Goal: Task Accomplishment & Management: Manage account settings

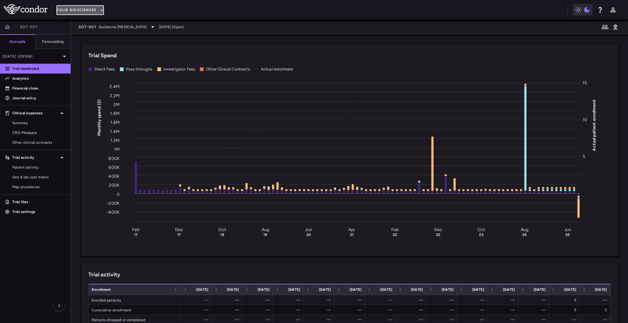
click at [92, 6] on button "Solid Biosciences" at bounding box center [79, 10] width 47 height 10
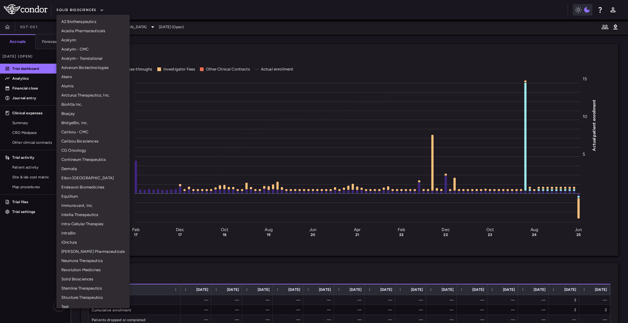
click at [87, 67] on li "Adverum Biotechnologies" at bounding box center [92, 67] width 73 height 9
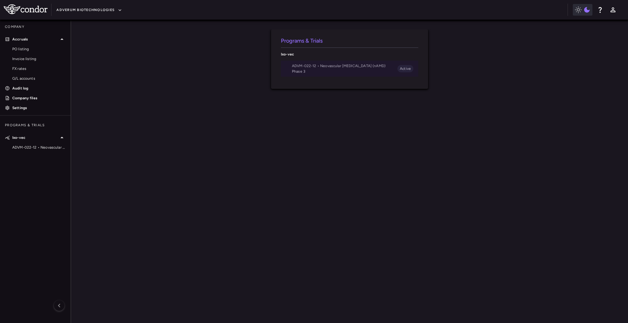
click at [301, 69] on span "ADVM-022-12 • Neovascular [MEDICAL_DATA] (nAMD)" at bounding box center [344, 66] width 105 height 6
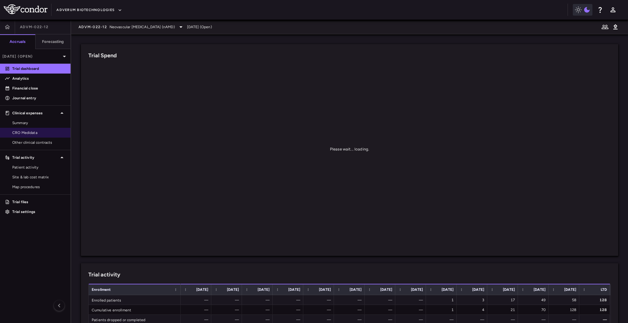
click at [40, 128] on div "CRO Medidata" at bounding box center [35, 133] width 70 height 10
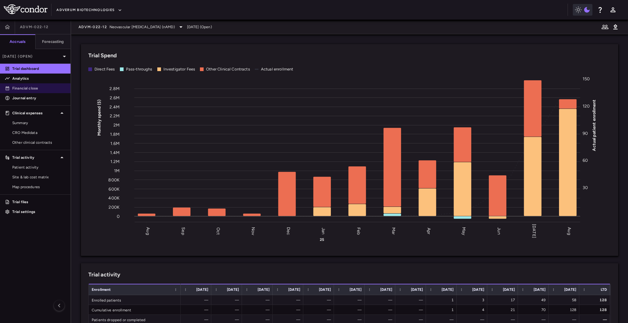
click at [35, 86] on p "Financial close" at bounding box center [38, 89] width 53 height 6
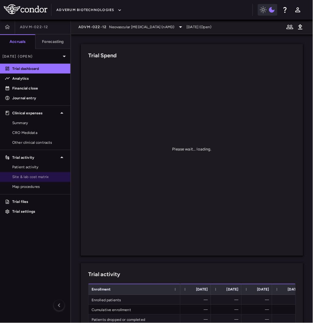
click at [35, 175] on span "Site & lab cost matrix" at bounding box center [38, 177] width 53 height 6
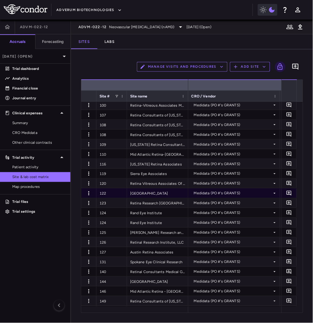
scroll to position [2, 0]
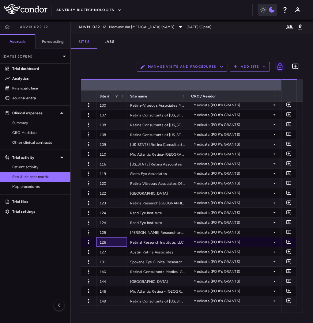
click at [113, 242] on div "126" at bounding box center [112, 243] width 31 height 10
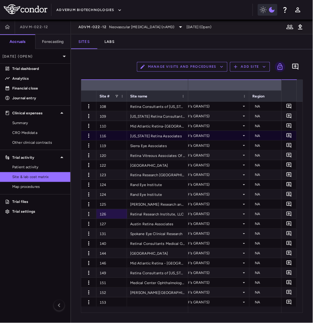
scroll to position [0, 0]
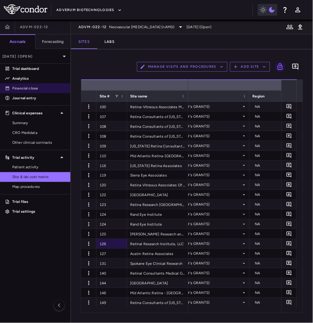
click at [20, 88] on p "Financial close" at bounding box center [38, 89] width 53 height 6
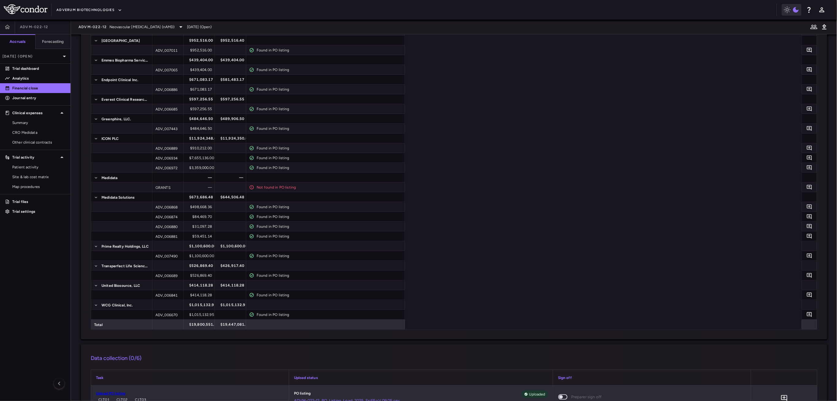
scroll to position [109, 0]
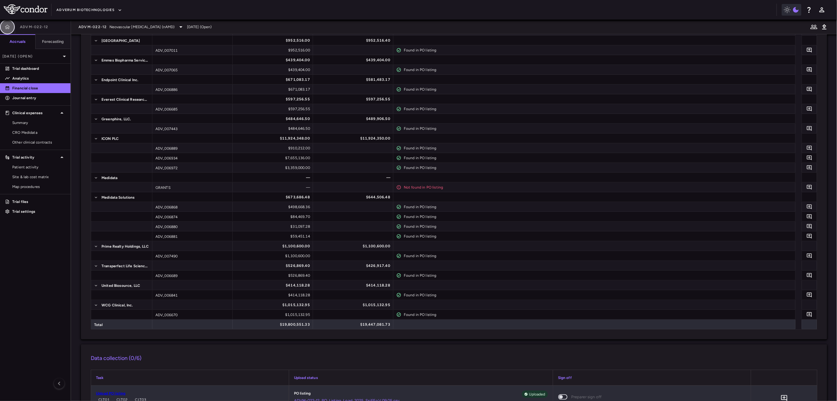
click at [7, 26] on icon "button" at bounding box center [7, 27] width 6 height 6
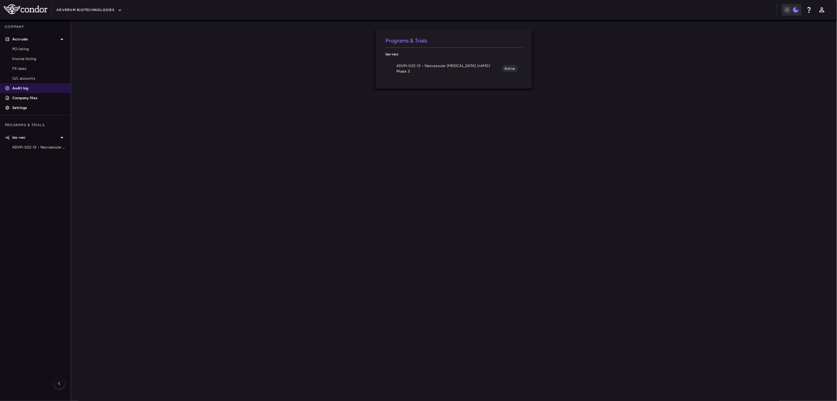
click at [30, 90] on p "Audit log" at bounding box center [38, 89] width 53 height 6
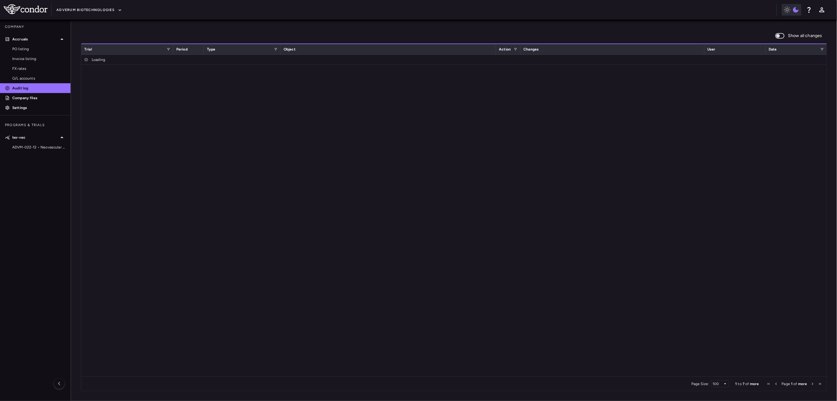
drag, startPoint x: 719, startPoint y: 193, endPoint x: 722, endPoint y: 199, distance: 6.6
drag, startPoint x: 722, startPoint y: 199, endPoint x: 669, endPoint y: 128, distance: 88.9
click at [669, 128] on div at bounding box center [453, 216] width 745 height 322
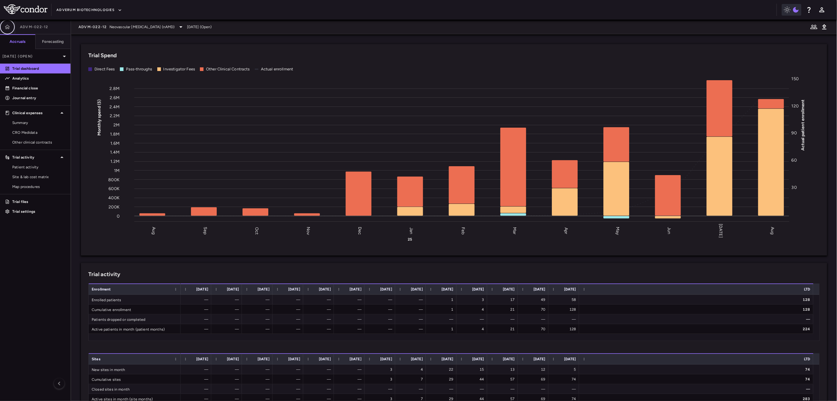
click at [4, 25] on icon "button" at bounding box center [7, 27] width 6 height 6
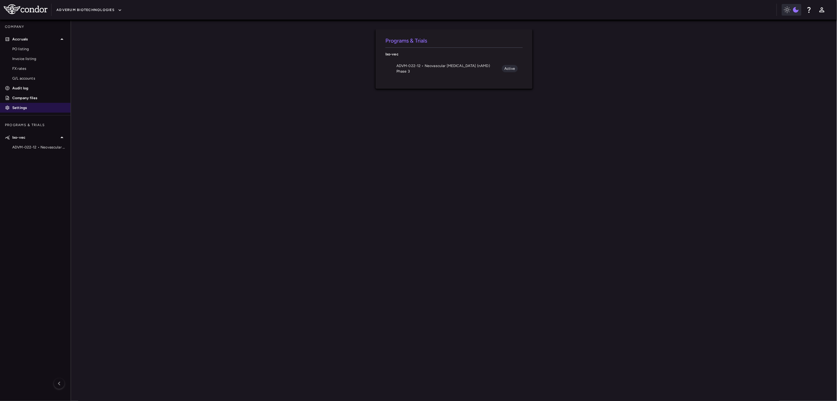
click at [28, 109] on p "Settings" at bounding box center [38, 108] width 53 height 6
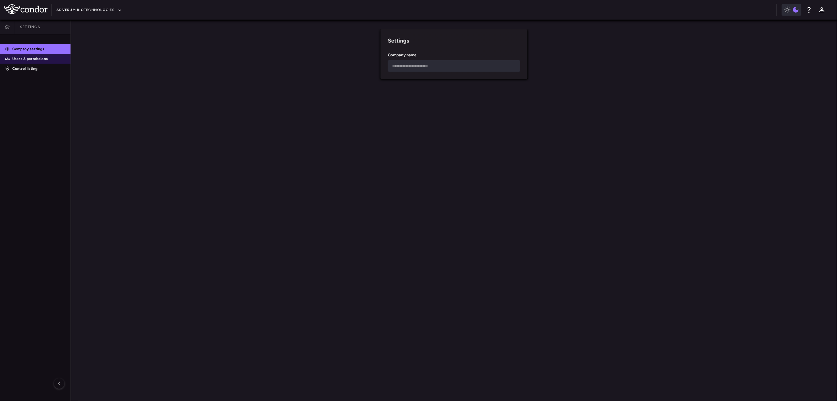
click at [35, 59] on p "Users & permissions" at bounding box center [38, 59] width 53 height 6
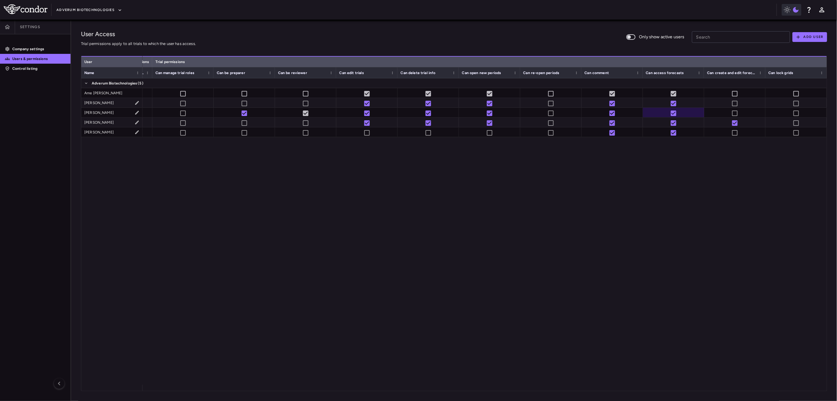
click at [674, 226] on div at bounding box center [485, 231] width 684 height 307
click at [10, 24] on icon "button" at bounding box center [7, 27] width 6 height 6
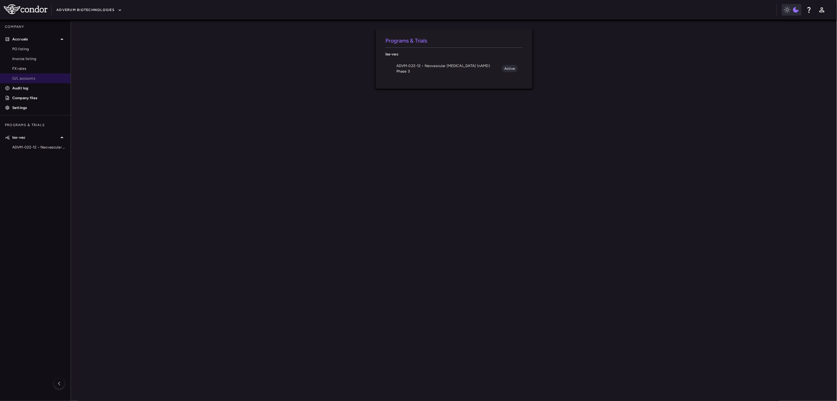
click at [29, 82] on link "G/L accounts" at bounding box center [35, 78] width 70 height 9
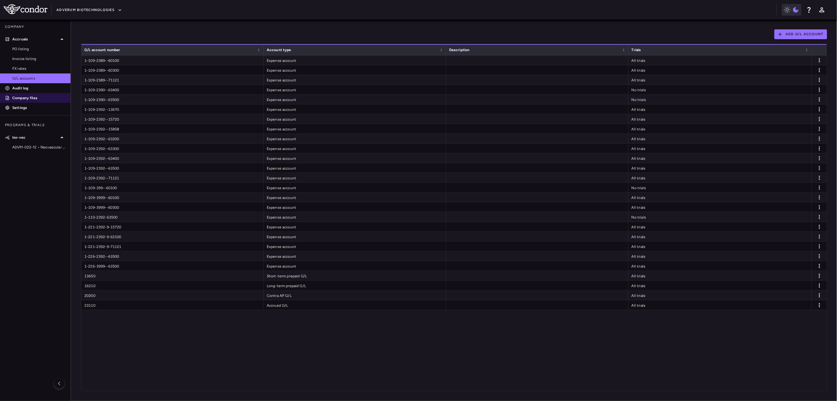
click at [24, 95] on p "Company files" at bounding box center [38, 98] width 53 height 6
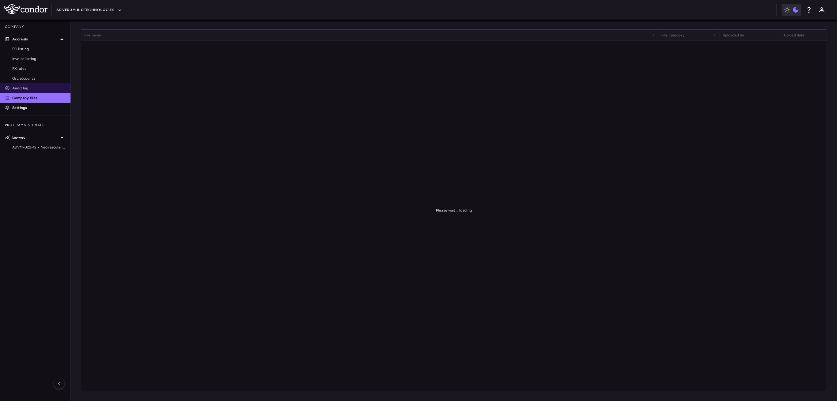
click at [24, 86] on p "Audit log" at bounding box center [38, 89] width 53 height 6
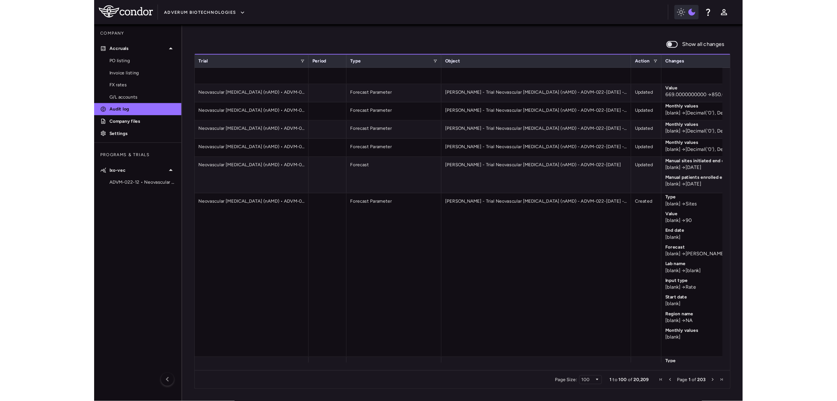
scroll to position [163, 0]
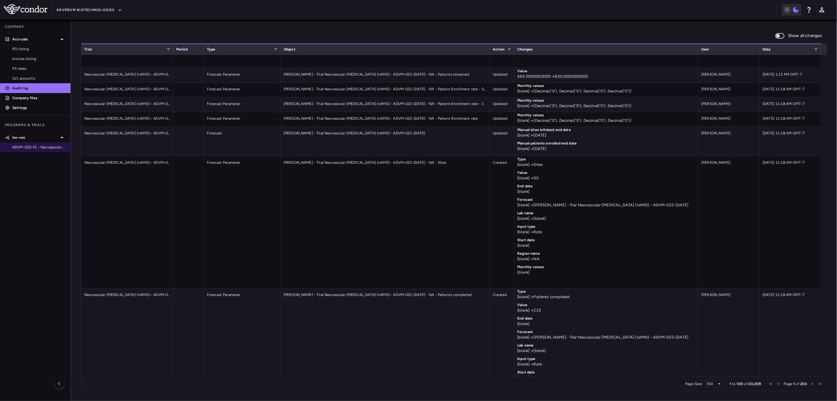
click at [26, 147] on span "ADVM-022-12 • Neovascular [MEDICAL_DATA] (nAMD)" at bounding box center [38, 148] width 53 height 6
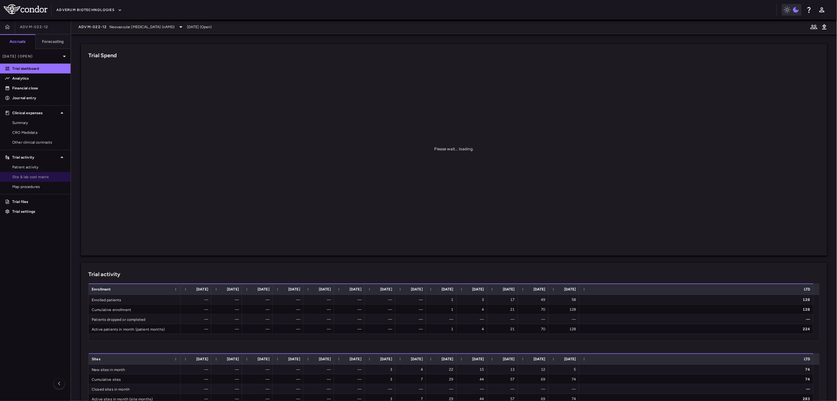
click at [35, 177] on span "Site & lab cost matrix" at bounding box center [38, 177] width 53 height 6
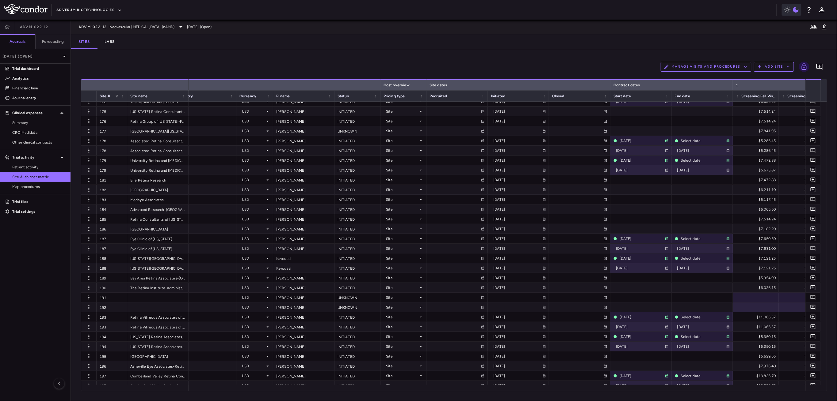
scroll to position [0, 210]
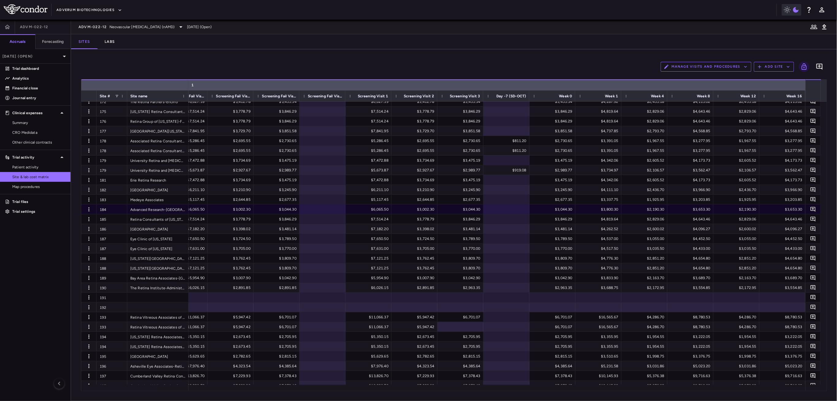
click at [112, 209] on div "184" at bounding box center [112, 210] width 31 height 10
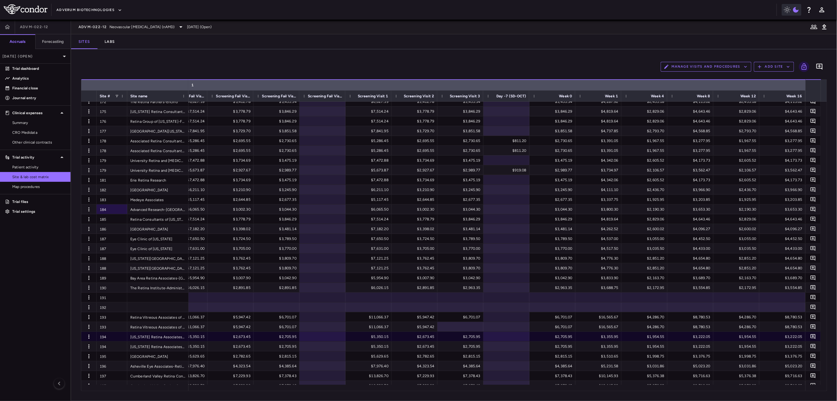
click at [144, 337] on div "[US_STATE] Retina Associates-[GEOGRAPHIC_DATA]" at bounding box center [157, 337] width 61 height 10
click at [108, 338] on div "194" at bounding box center [112, 337] width 31 height 10
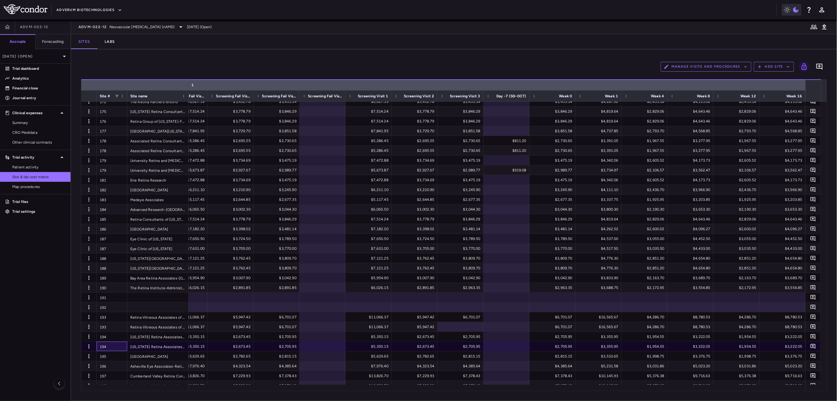
click at [109, 344] on div "194" at bounding box center [112, 347] width 31 height 10
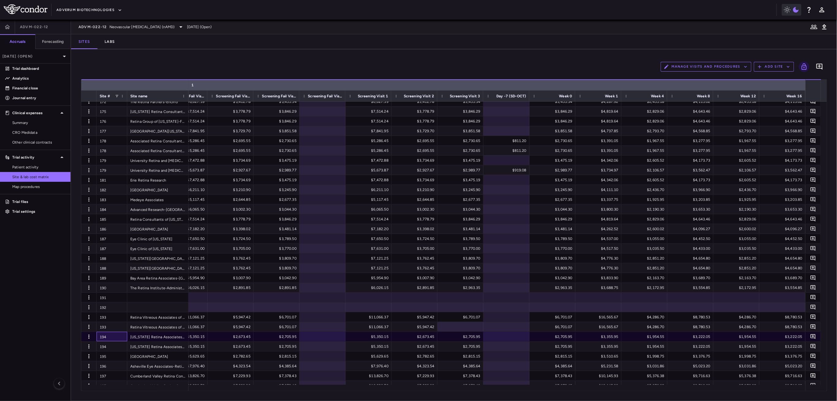
click at [111, 333] on div "194" at bounding box center [112, 337] width 31 height 10
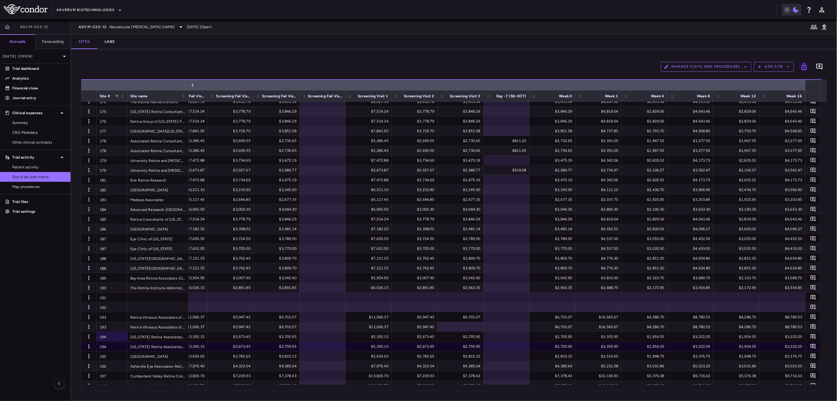
click at [112, 345] on div "194" at bounding box center [112, 347] width 31 height 10
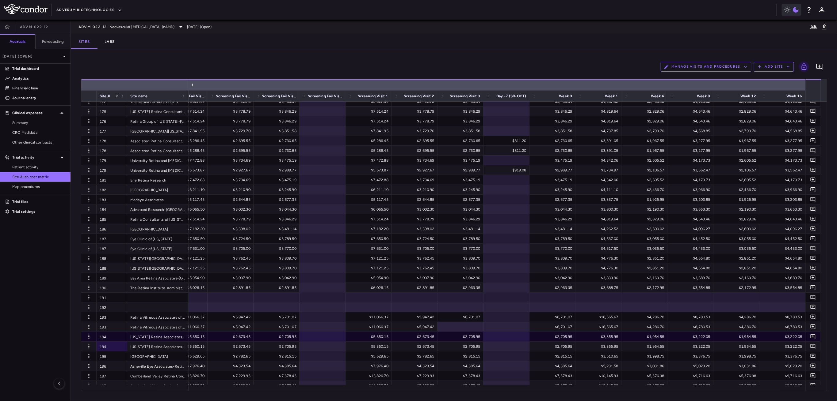
click at [111, 337] on div "194" at bounding box center [112, 337] width 31 height 10
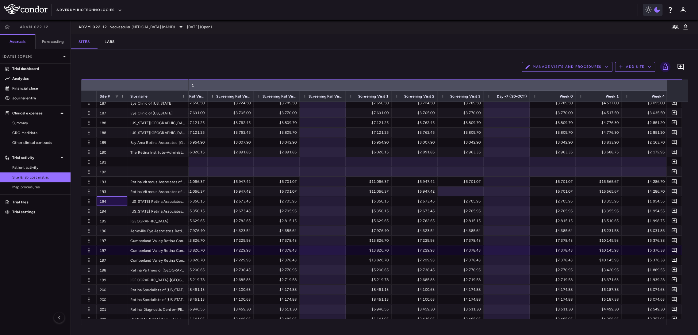
scroll to position [504, 0]
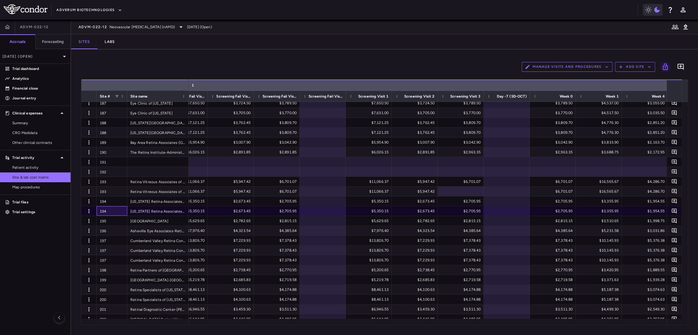
click at [106, 208] on div "194" at bounding box center [112, 211] width 31 height 10
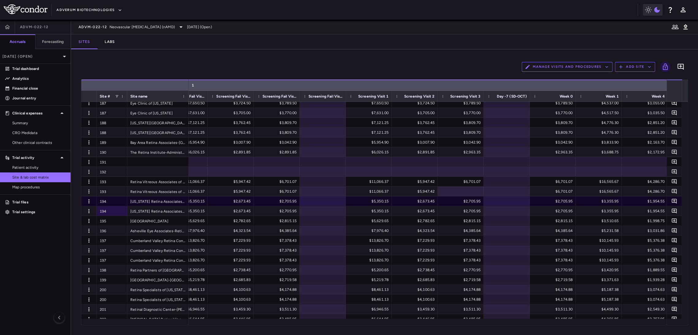
click at [109, 201] on div "194" at bounding box center [112, 201] width 31 height 10
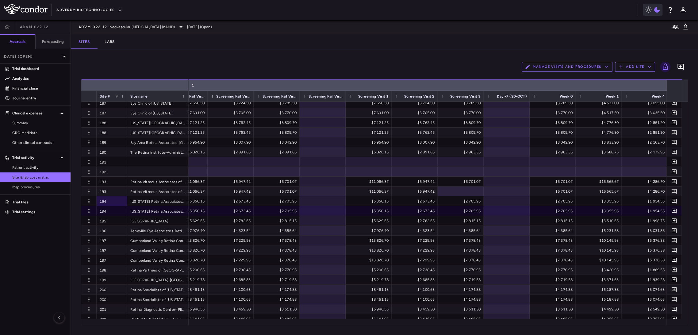
click at [111, 209] on div "194" at bounding box center [112, 211] width 31 height 10
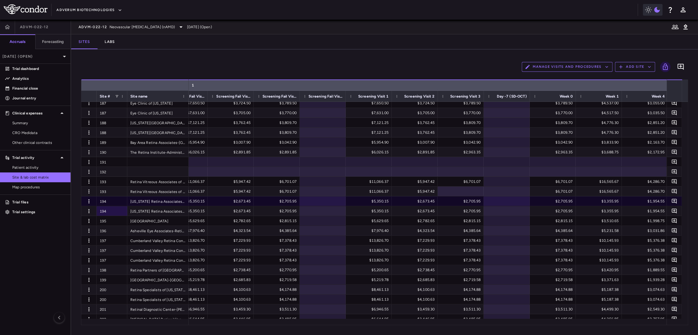
click at [115, 199] on div "194" at bounding box center [112, 201] width 31 height 10
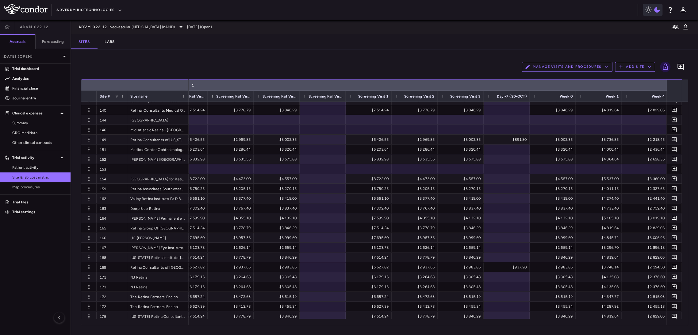
scroll to position [129, 0]
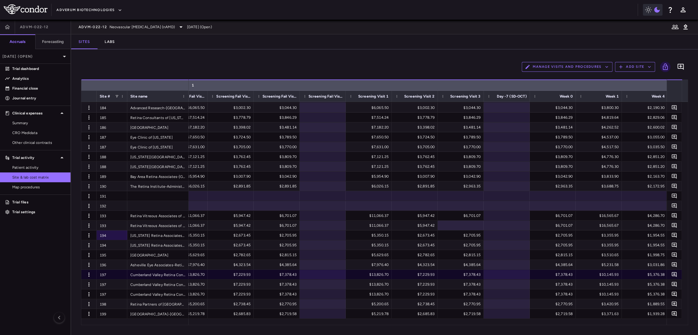
drag, startPoint x: 120, startPoint y: 271, endPoint x: 119, endPoint y: 277, distance: 6.0
click at [120, 271] on div "197" at bounding box center [112, 274] width 31 height 10
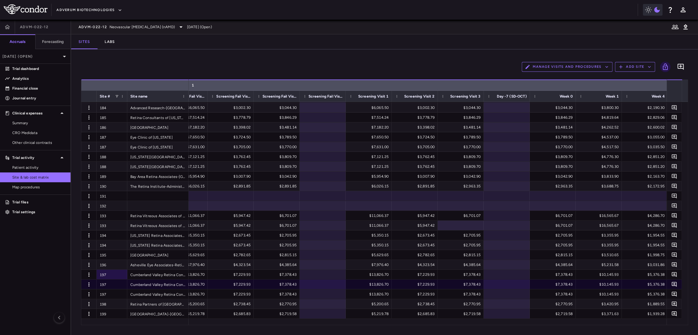
click at [118, 280] on div "197" at bounding box center [112, 284] width 31 height 10
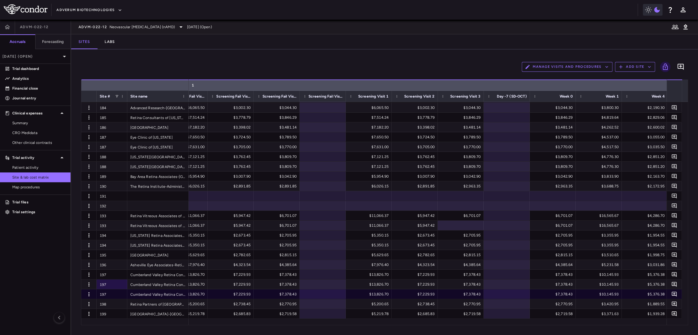
click at [113, 295] on div "197" at bounding box center [112, 294] width 31 height 10
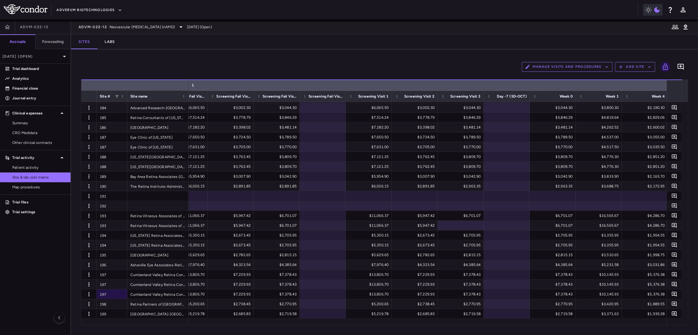
drag, startPoint x: 287, startPoint y: 59, endPoint x: 348, endPoint y: 2, distance: 83.7
click at [287, 60] on div "Manage Visits and Procedures Add Site 0" at bounding box center [384, 66] width 607 height 15
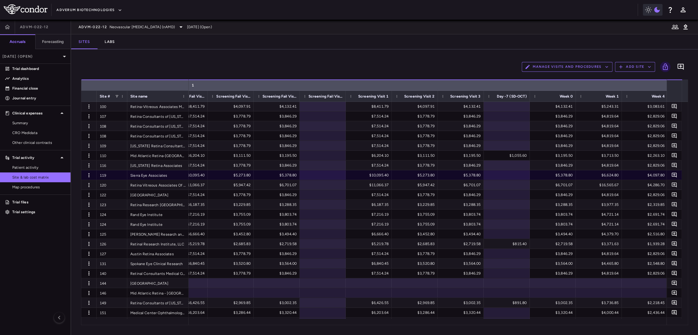
scroll to position [0, 0]
click at [117, 174] on div "119" at bounding box center [112, 175] width 31 height 10
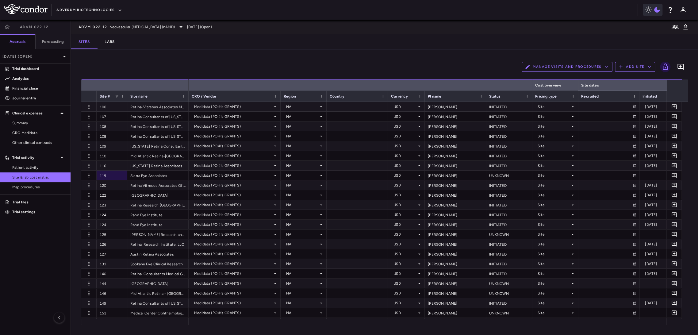
click at [447, 95] on div "PI name" at bounding box center [453, 96] width 50 height 8
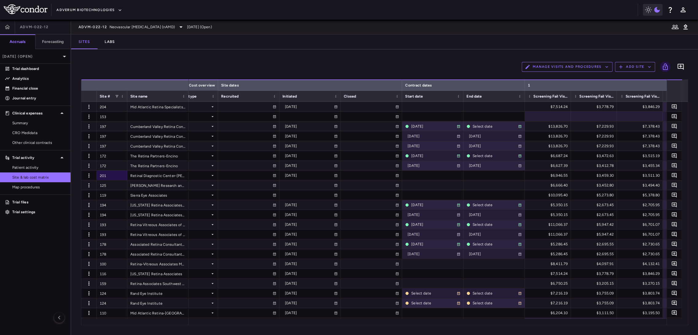
scroll to position [0, 386]
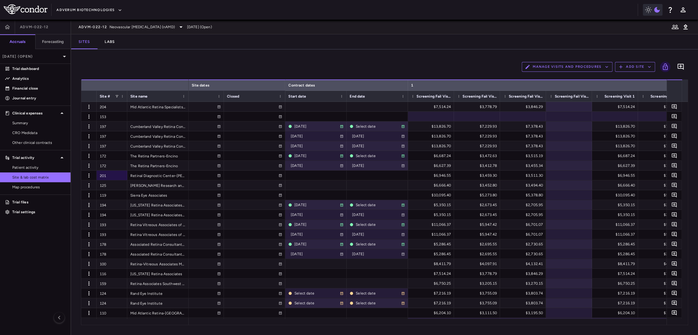
click at [432, 93] on div "Screening Fail Visit 1" at bounding box center [433, 96] width 34 height 8
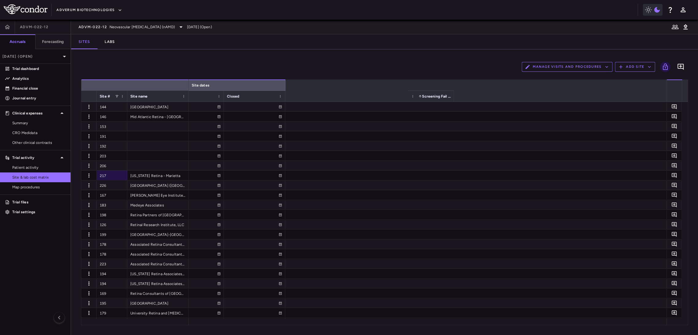
scroll to position [0, 0]
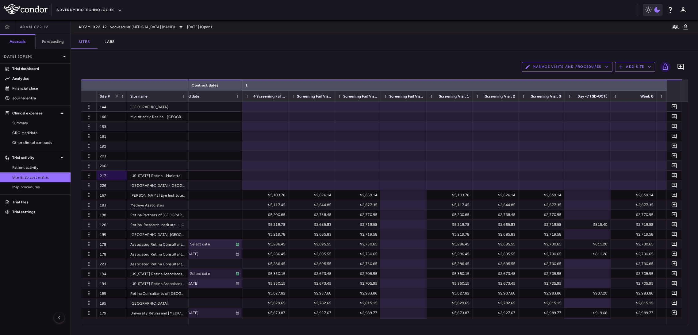
drag, startPoint x: 120, startPoint y: 59, endPoint x: 401, endPoint y: 52, distance: 281.4
click at [120, 60] on div "Manage Visits and Procedures Add Site 0" at bounding box center [384, 66] width 607 height 15
click at [646, 10] on icon "button" at bounding box center [647, 9] width 7 height 7
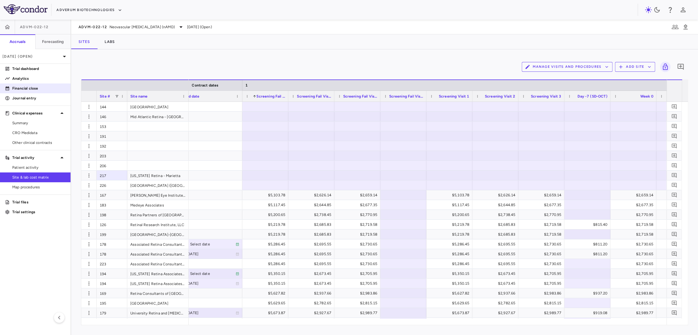
click at [38, 90] on p "Financial close" at bounding box center [38, 89] width 53 height 6
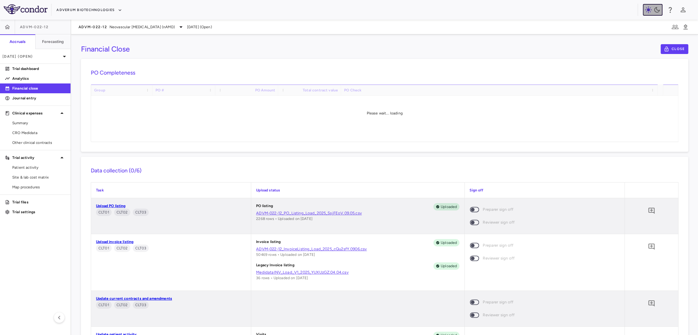
click at [658, 8] on icon "button" at bounding box center [656, 9] width 7 height 7
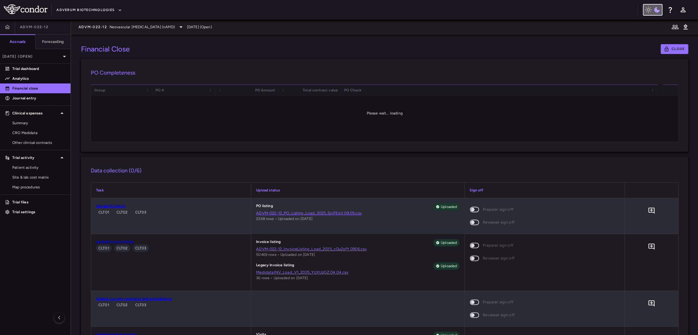
click at [646, 9] on icon "button" at bounding box center [647, 9] width 7 height 7
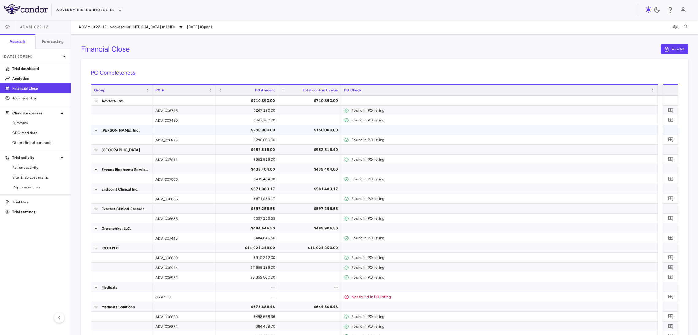
click at [269, 129] on div "$290,000.00" at bounding box center [248, 130] width 54 height 10
click at [301, 127] on div "$150,000.00" at bounding box center [310, 130] width 54 height 10
click at [313, 128] on div "$150,000.00" at bounding box center [310, 130] width 54 height 10
click at [330, 131] on div "$150,000.00" at bounding box center [310, 130] width 54 height 10
click at [312, 140] on div at bounding box center [309, 139] width 57 height 9
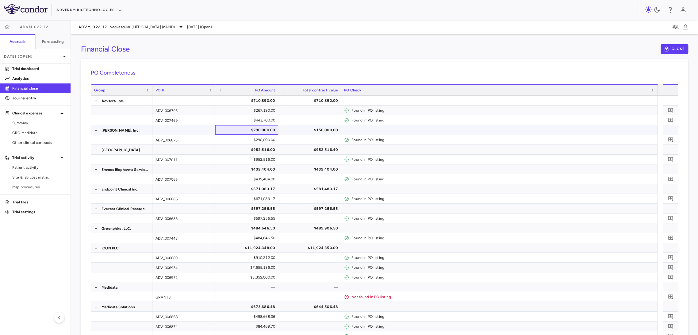
click at [254, 132] on div "$290,000.00" at bounding box center [248, 130] width 54 height 10
